Goal: Information Seeking & Learning: Learn about a topic

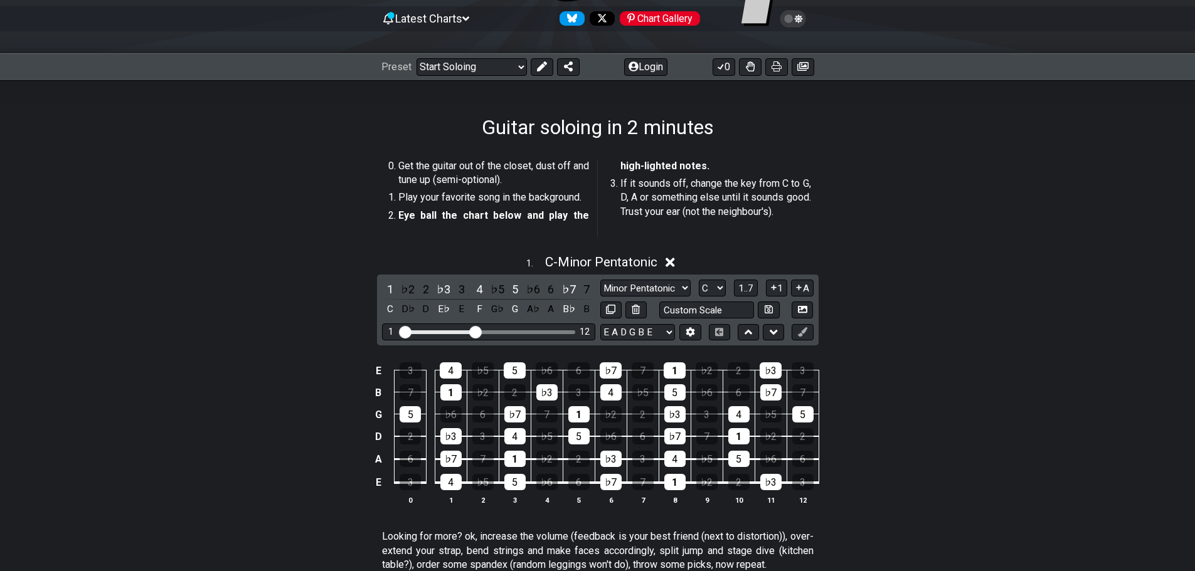
scroll to position [125, 0]
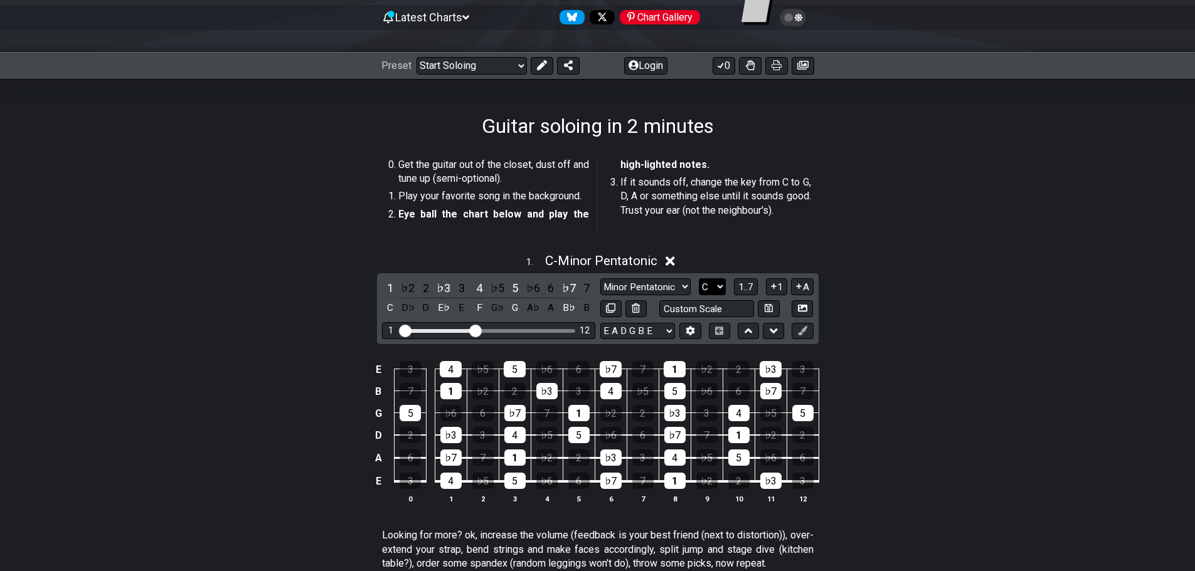
click at [724, 287] on select "A♭ A A♯ B♭ B C C♯ D♭ D D♯ E♭ E F F♯ G♭ G G♯" at bounding box center [712, 286] width 27 height 17
click at [724, 285] on select "A♭ A A♯ B♭ B C C♯ D♭ D D♯ E♭ E F F♯ G♭ G G♯" at bounding box center [712, 286] width 27 height 17
click at [687, 278] on select "Minor Pentatonic Root Minor Pentatonic Major Pentatonic Minor Blues Major Blues…" at bounding box center [645, 286] width 90 height 17
select select "Major / [PERSON_NAME]"
click at [600, 278] on select "Minor Pentatonic Root Minor Pentatonic Major Pentatonic Minor Blues Major Blues…" at bounding box center [645, 286] width 90 height 17
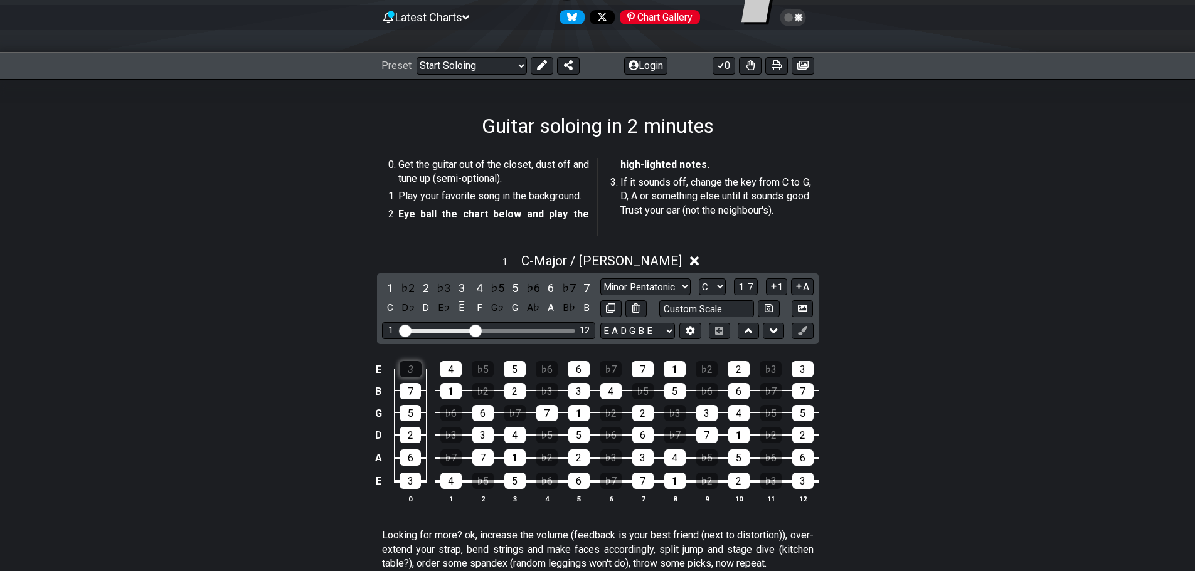
click at [401, 361] on div "3" at bounding box center [410, 369] width 22 height 16
click at [406, 389] on div "7" at bounding box center [409, 391] width 21 height 16
click at [416, 356] on td "3" at bounding box center [410, 358] width 32 height 22
click at [413, 364] on div "3" at bounding box center [410, 369] width 22 height 16
click at [409, 384] on div "7" at bounding box center [409, 391] width 21 height 16
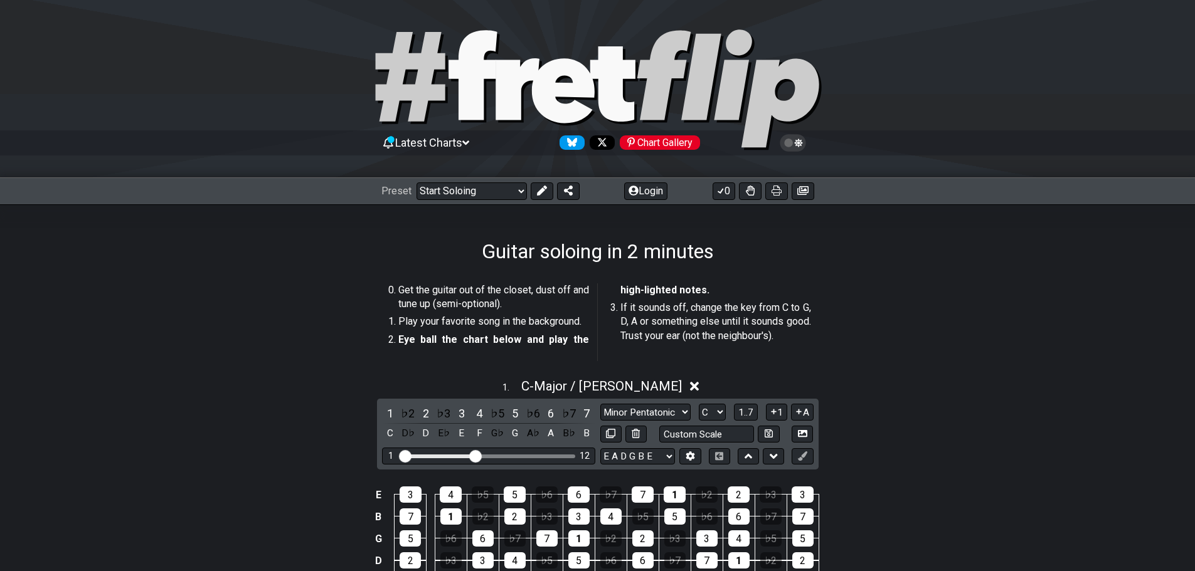
click at [510, 180] on div "Preset Welcome to #fretflip! Initial Preset Custom Preset Minor Pentatonic Majo…" at bounding box center [597, 191] width 1195 height 28
click at [509, 184] on select "Welcome to #fretflip! Initial Preset Custom Preset Minor Pentatonic Major Penta…" at bounding box center [471, 191] width 110 height 18
click at [730, 192] on button "0" at bounding box center [723, 191] width 23 height 18
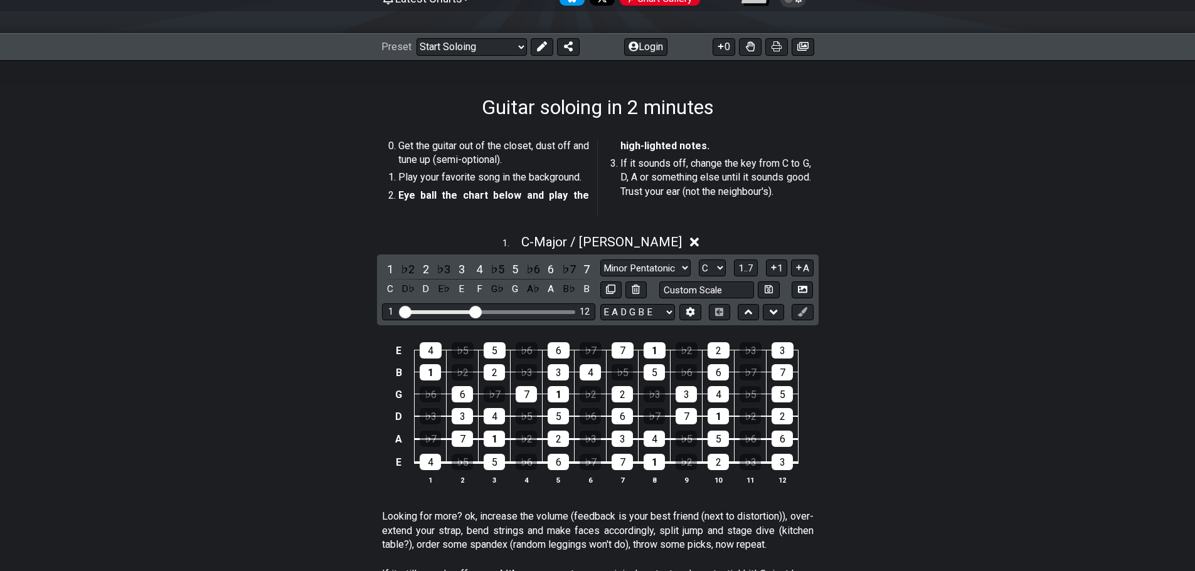
scroll to position [251, 0]
